Goal: Find specific page/section: Find specific page/section

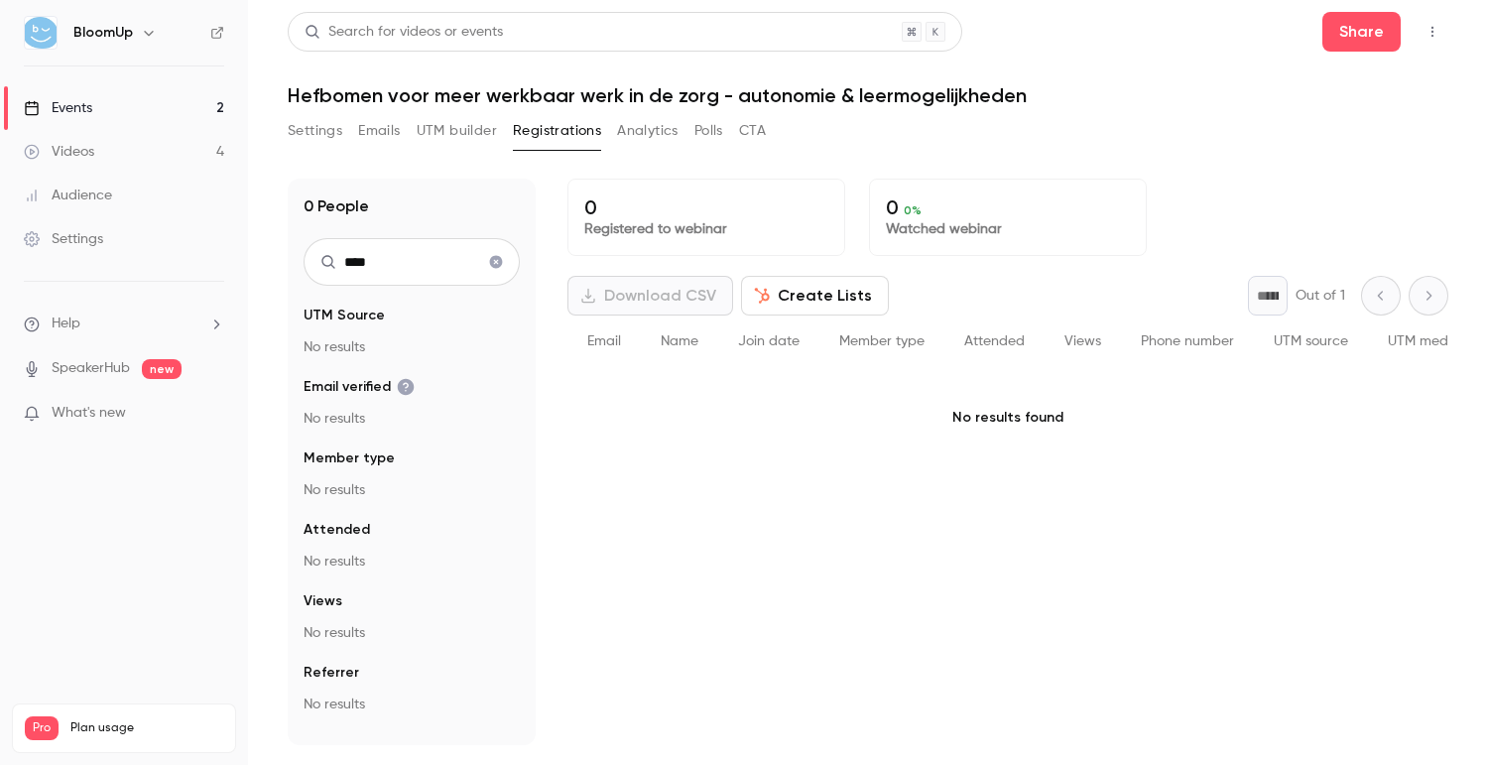
click at [493, 267] on icon "Clear search" at bounding box center [496, 262] width 13 height 13
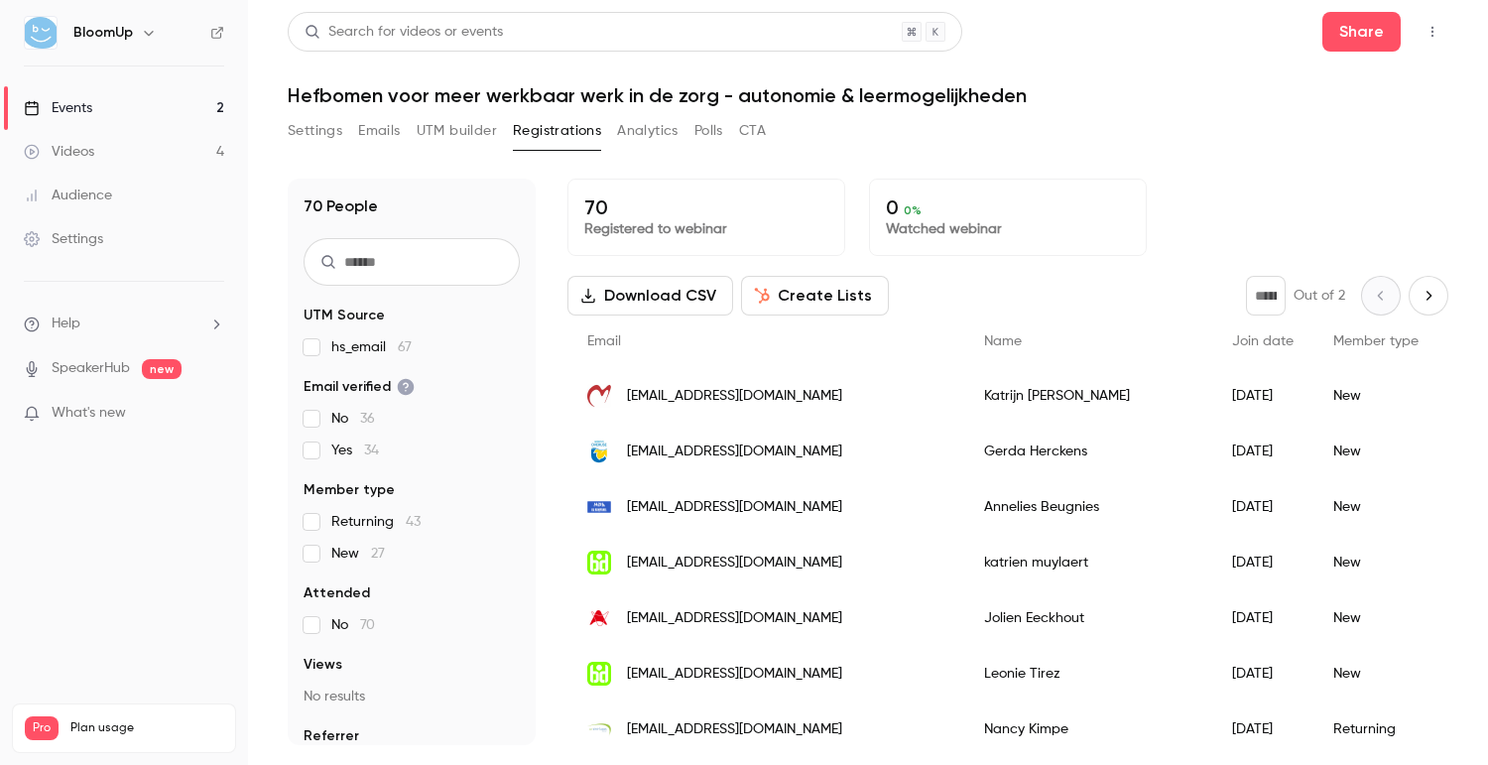
click at [153, 113] on link "Events 2" at bounding box center [124, 108] width 248 height 44
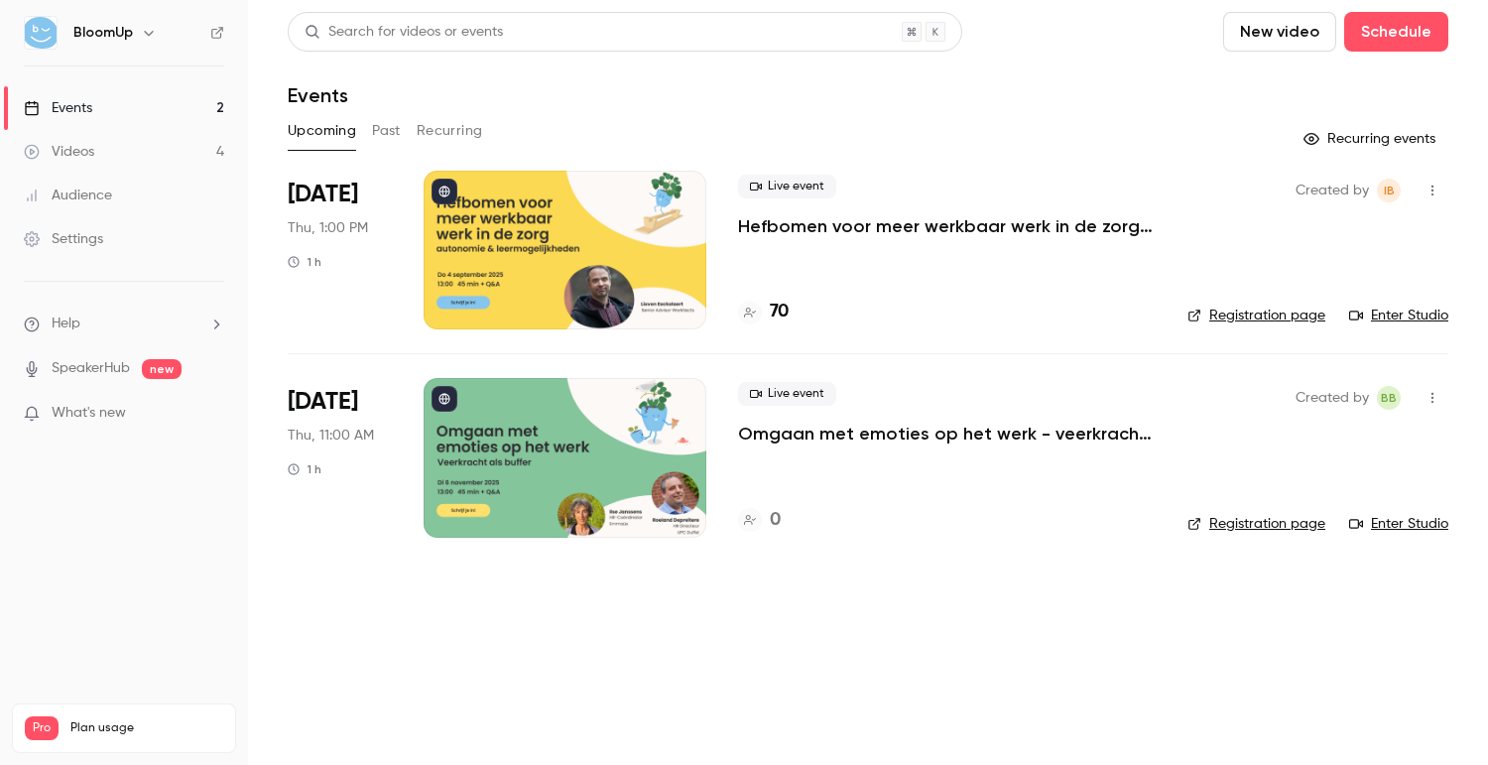
click at [1060, 238] on div "Live event Hefbomen voor meer werkbaar werk in de zorg - autonomie & leermogeli…" at bounding box center [947, 250] width 418 height 159
click at [1005, 233] on p "Hefbomen voor meer werkbaar werk in de zorg - autonomie & leermogelijkheden" at bounding box center [947, 226] width 418 height 24
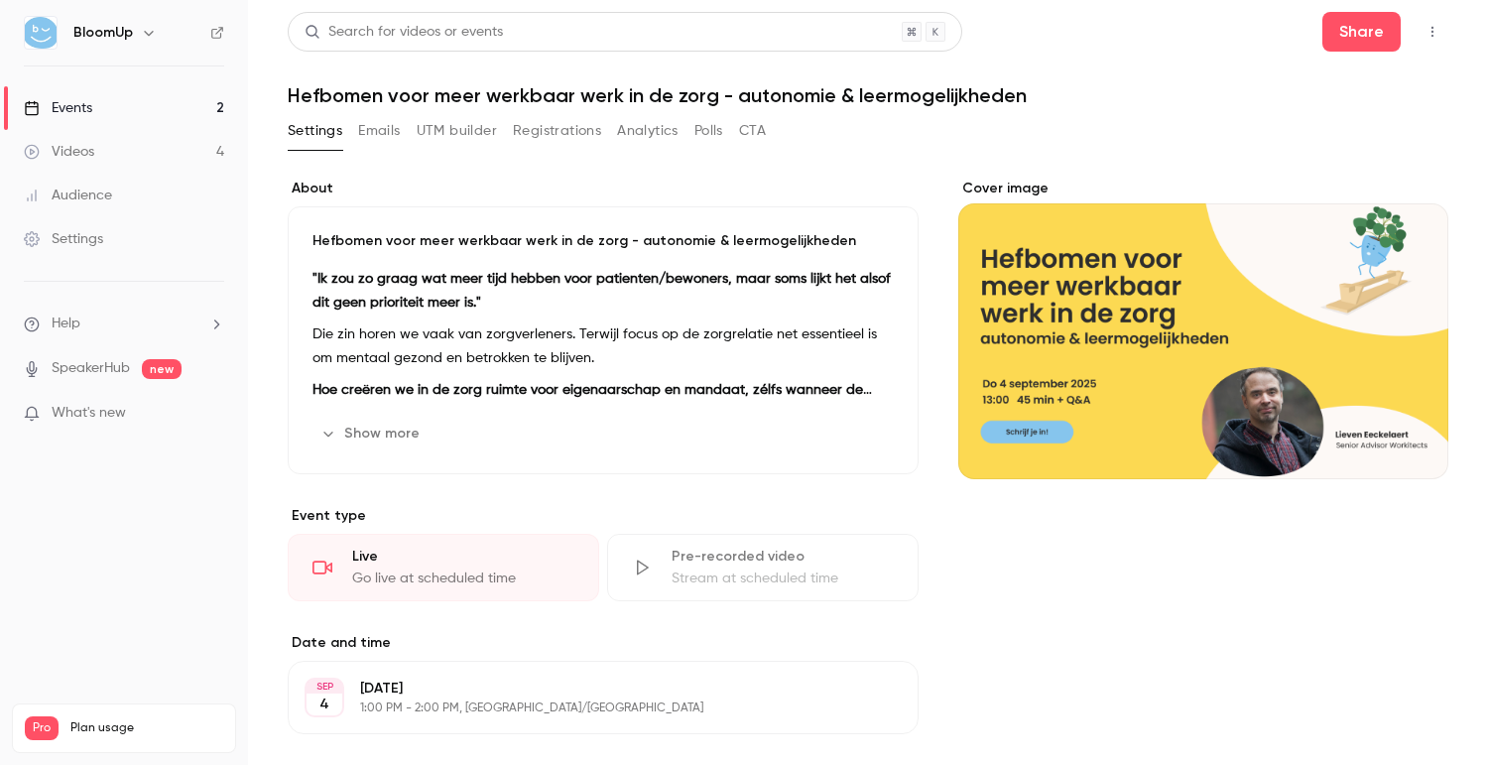
click at [563, 139] on button "Registrations" at bounding box center [557, 131] width 88 height 32
